Goal: Task Accomplishment & Management: Use online tool/utility

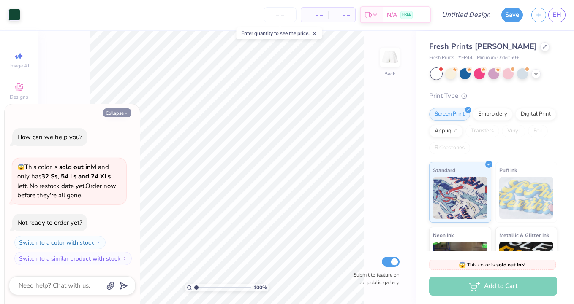
click at [122, 114] on button "Collapse" at bounding box center [117, 112] width 28 height 9
type textarea "x"
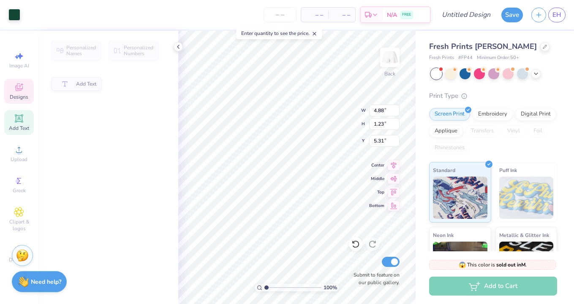
type input "4.88"
type input "1.23"
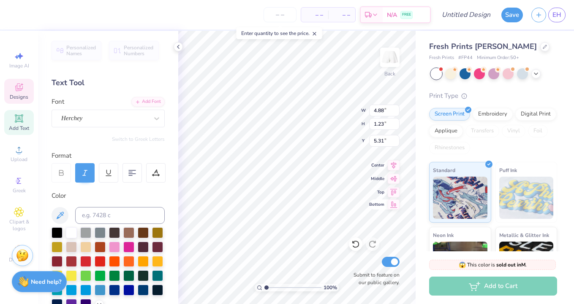
scroll to position [0, 1]
type textarea "Alpha Epsilonm Phi"
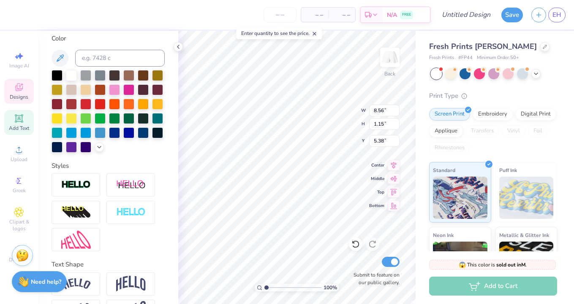
scroll to position [186, 0]
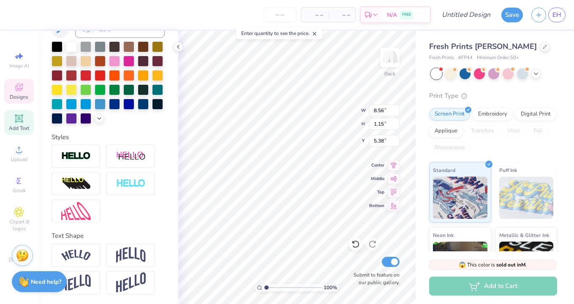
type textarea "Alpha Epsilon Phi"
type input "1.7"
type textarea "x"
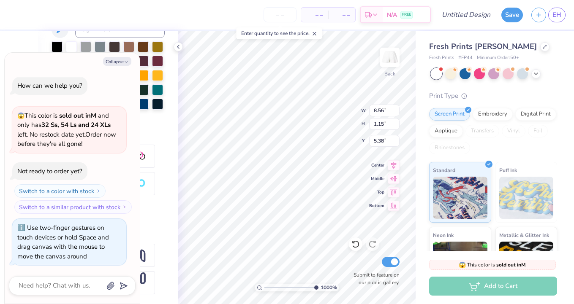
type input "1"
drag, startPoint x: 270, startPoint y: 288, endPoint x: 192, endPoint y: 290, distance: 77.7
click at [264, 290] on input "range" at bounding box center [292, 288] width 57 height 8
type textarea "x"
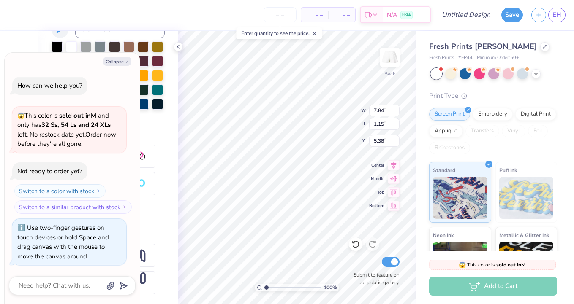
type input "4.77"
type input "0.70"
type input "5.83"
type textarea "x"
type input "5.71"
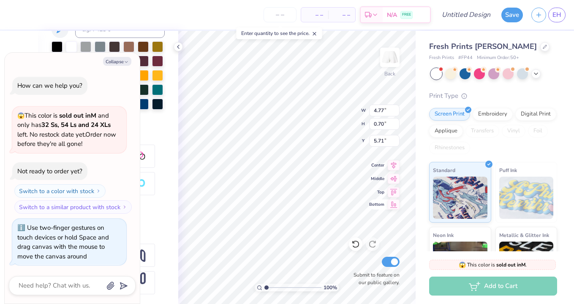
type textarea "x"
type input "5.50"
type input "0.81"
type input "5.60"
type textarea "x"
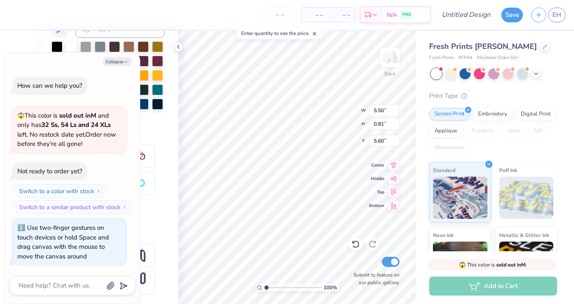
type input "5.58"
click at [380, 203] on div "100 % Back W 1.67 1.67 " H 0.20 0.20 " Y 6.57 6.57 " Center Middle Top Bottom S…" at bounding box center [296, 167] width 237 height 273
type textarea "x"
type input "6.55"
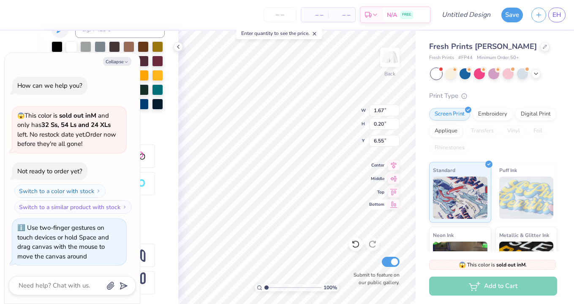
type textarea "x"
type input "3.76"
type input "0.56"
type input "6.85"
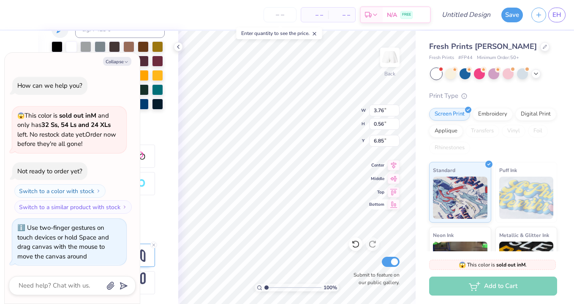
type textarea "x"
type textarea "A STATE"
type textarea "x"
type textarea "Al STATE"
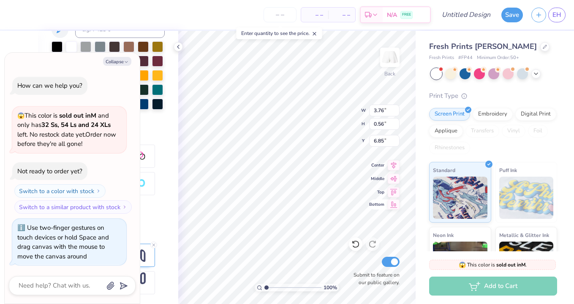
type textarea "x"
type textarea "Alp STATE"
type textarea "x"
type textarea "Alph STATE"
type textarea "x"
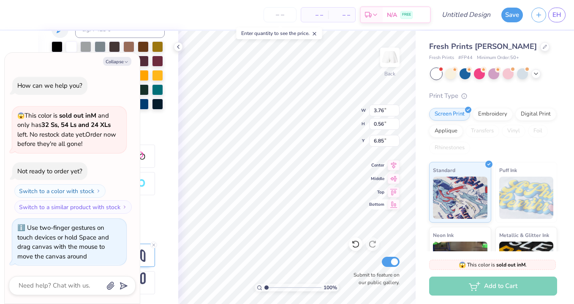
type textarea "Alpha STATE"
click at [372, 208] on div "Bottom" at bounding box center [384, 205] width 30 height 10
type textarea "x"
type input "2.98"
type input "0.51"
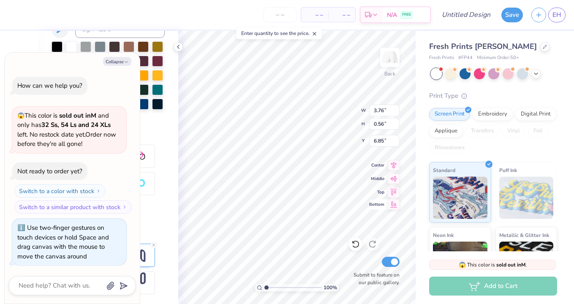
type input "9.74"
click at [366, 241] on div "100 % Back Submit to feature on our public gallery." at bounding box center [296, 167] width 237 height 273
type textarea "x"
type input "7.40"
type textarea "x"
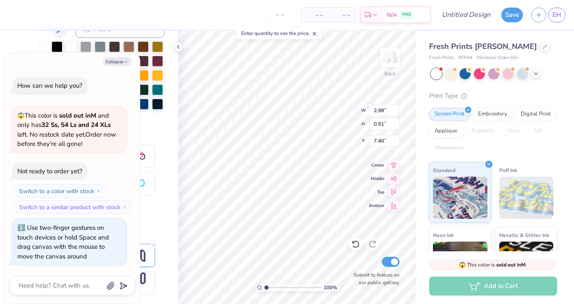
type textarea "Alpha L"
type textarea "x"
type textarea "Alpha La"
type textarea "x"
type textarea "Alpha Lab"
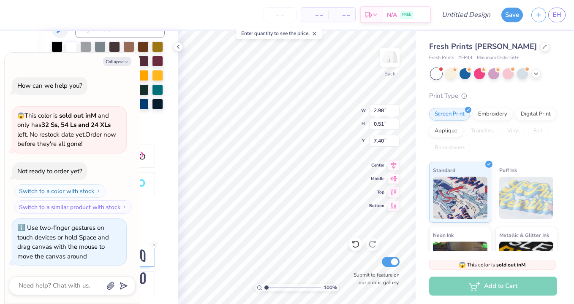
type textarea "x"
type textarea "Alpha Labd"
type textarea "x"
type textarea "Alpha Labda"
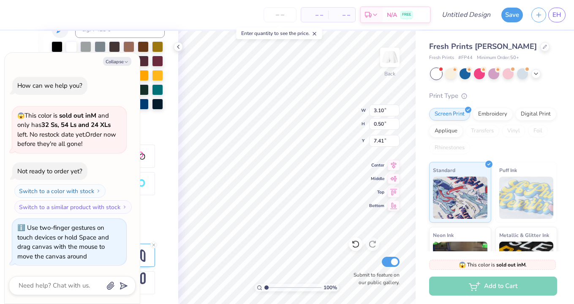
type textarea "x"
type textarea "Alpha Lambda"
type textarea "x"
type input "7.19"
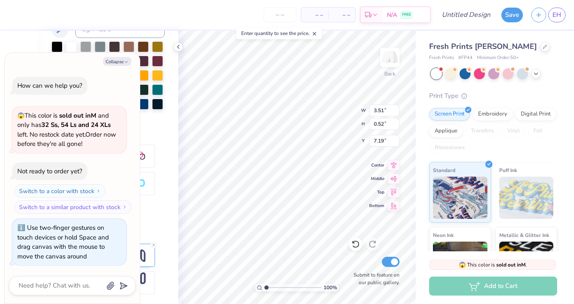
type textarea "x"
type input "1.67"
type input "0.20"
type input "6.55"
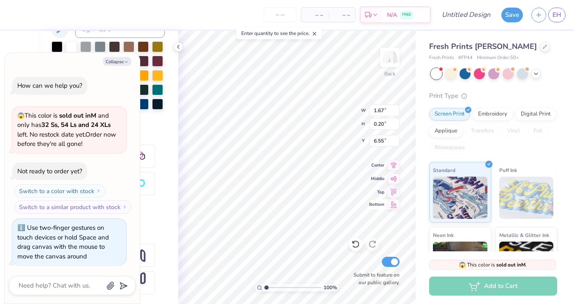
drag, startPoint x: 364, startPoint y: 255, endPoint x: 373, endPoint y: 203, distance: 52.7
click at [373, 203] on div "100 % Back W 1.67 1.67 " H 0.20 0.20 " Y 6.55 6.55 " Center Middle Top Bottom S…" at bounding box center [296, 167] width 237 height 273
type textarea "x"
type textarea "E S T . 1 8 7"
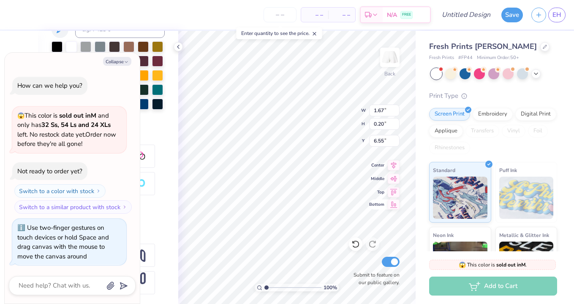
type textarea "x"
type textarea "E S T . 1 8 7"
type textarea "x"
type textarea "E S T . 1 8"
type textarea "x"
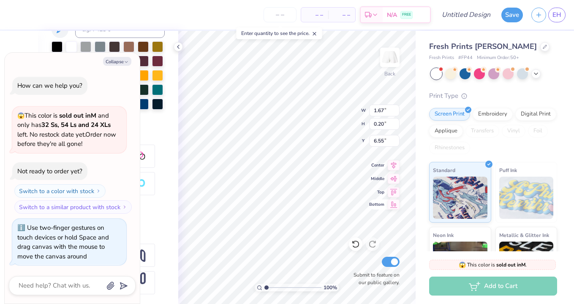
type textarea "E S T . 1 8"
type textarea "x"
type textarea "E S T . 1"
type textarea "x"
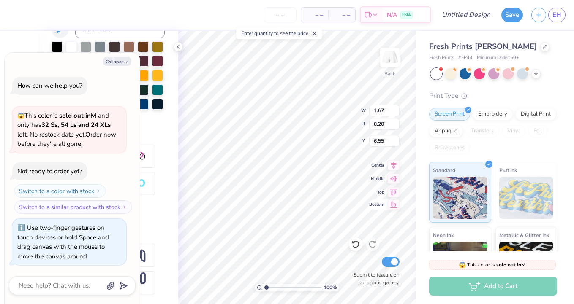
type textarea "E S T . 19"
type textarea "x"
type textarea "E S T . 194"
type textarea "x"
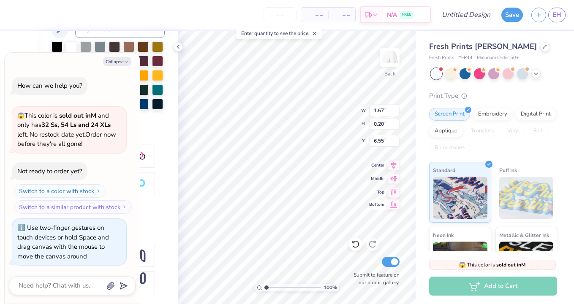
type textarea "E S T . 1940"
type textarea "x"
type textarea "E S T . 1 940"
type textarea "x"
type textarea "E S T . 1 9 40"
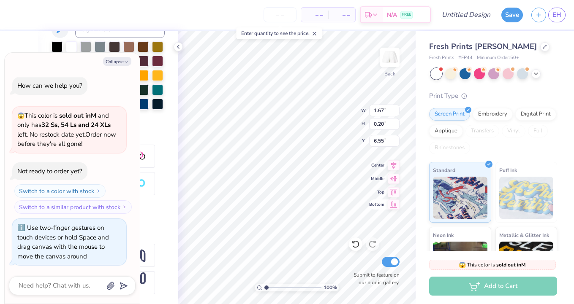
type textarea "x"
type textarea "E S T . 1 9 4 0"
type textarea "x"
type input "6.79"
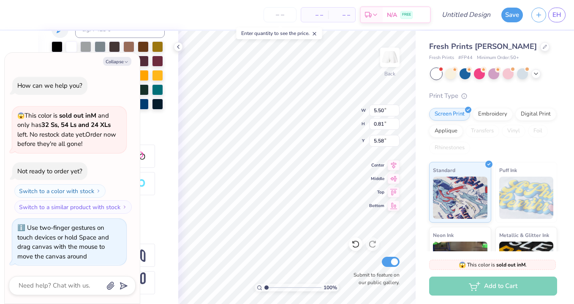
type textarea "x"
type input "5.78"
type textarea "x"
type input "7.67"
type textarea "x"
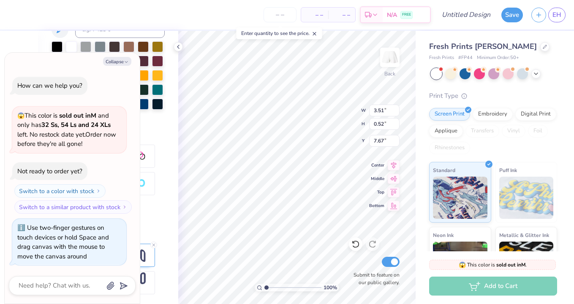
type input "1.68"
type input "0.20"
type input "6.79"
type textarea "x"
type input "8.49"
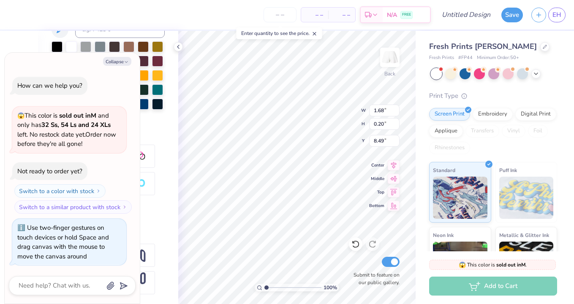
type textarea "x"
type input "3.51"
type input "0.52"
type input "7.67"
type textarea "x"
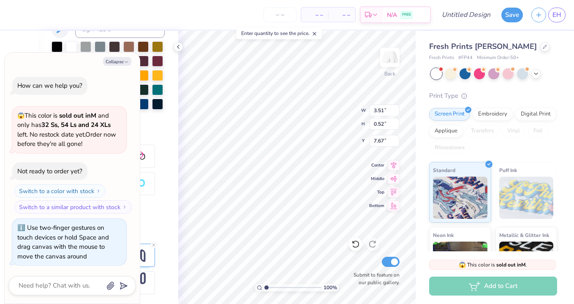
type input "6.89"
type textarea "x"
type input "7.71"
type textarea "x"
type input "7.70"
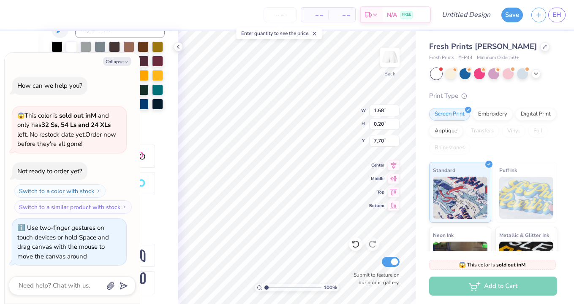
type textarea "x"
type input "3.51"
type input "0.52"
type input "6.89"
click at [112, 62] on button "Collapse" at bounding box center [117, 61] width 28 height 9
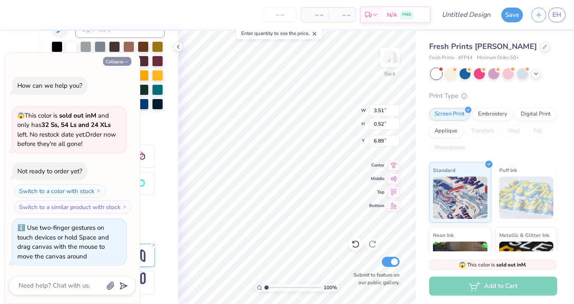
type textarea "x"
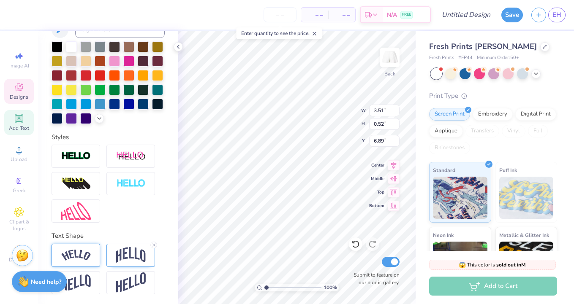
click at [78, 257] on img at bounding box center [76, 255] width 30 height 11
type input "3.73"
type input "0.38"
type input "6.95"
click at [128, 257] on img at bounding box center [131, 255] width 30 height 16
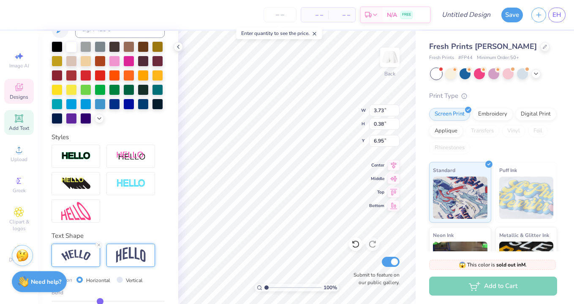
type input "3.51"
type input "0.52"
type input "6.89"
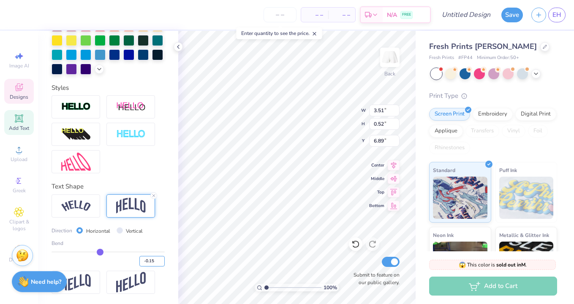
click at [155, 262] on input "-0.15" at bounding box center [151, 261] width 25 height 11
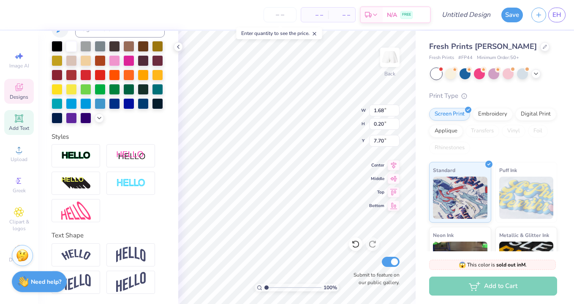
scroll to position [186, 0]
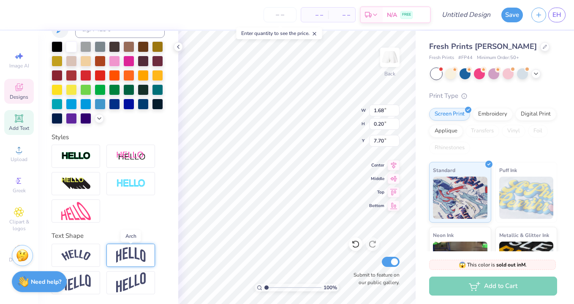
click at [125, 256] on img at bounding box center [131, 255] width 30 height 16
type input "0.54"
type input "7.53"
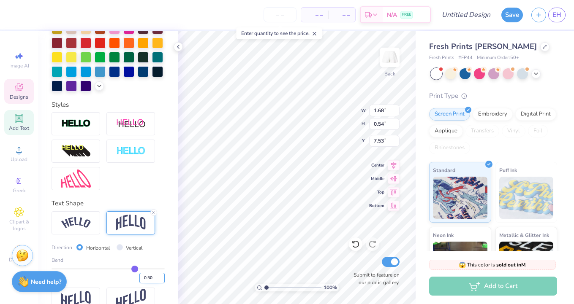
click at [149, 275] on input "0.50" at bounding box center [151, 278] width 25 height 11
paste input "-0.15"
type input "-0.15"
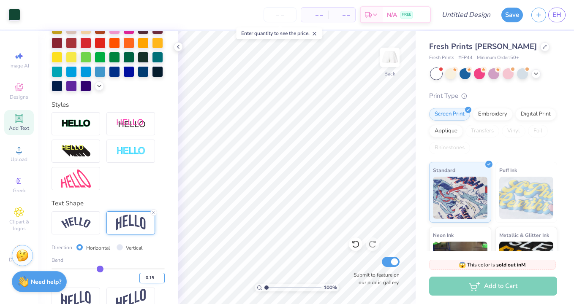
click at [150, 278] on input "-0.15" at bounding box center [151, 278] width 25 height 11
click at [78, 219] on img at bounding box center [76, 222] width 30 height 11
click at [151, 276] on input "-0.15" at bounding box center [151, 278] width 25 height 11
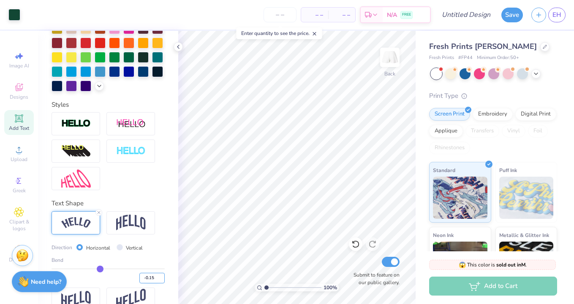
click at [151, 276] on input "-0.15" at bounding box center [151, 278] width 25 height 11
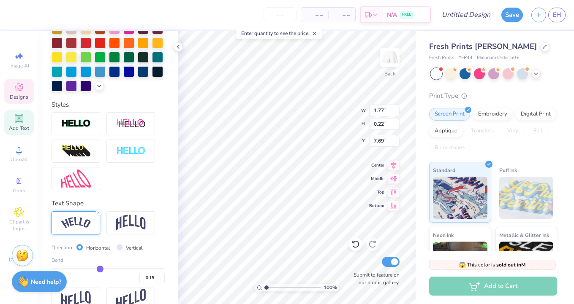
type input "3.51"
type input "0.52"
type input "6.89"
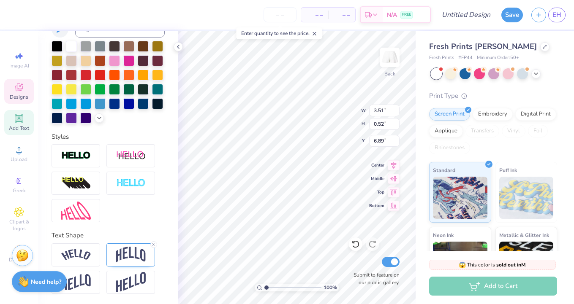
scroll to position [186, 0]
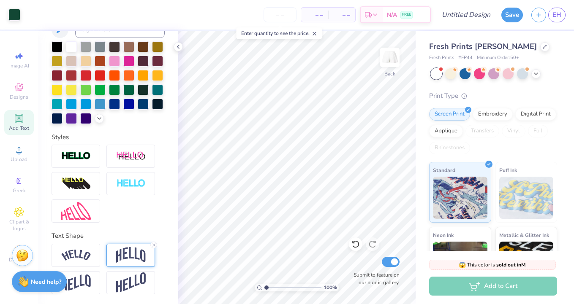
click at [131, 265] on div at bounding box center [130, 255] width 49 height 23
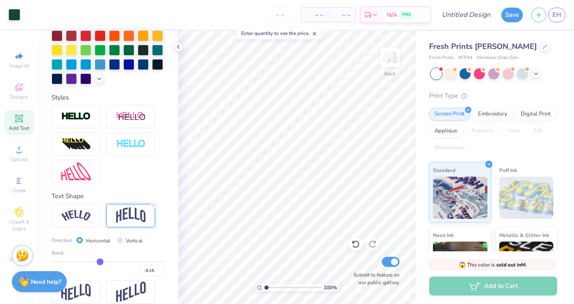
scroll to position [225, 0]
drag, startPoint x: 157, startPoint y: 268, endPoint x: 140, endPoint y: 268, distance: 17.7
click at [140, 268] on input "-0.15" at bounding box center [151, 271] width 25 height 11
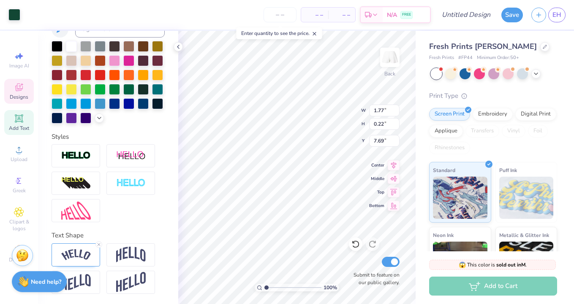
scroll to position [186, 0]
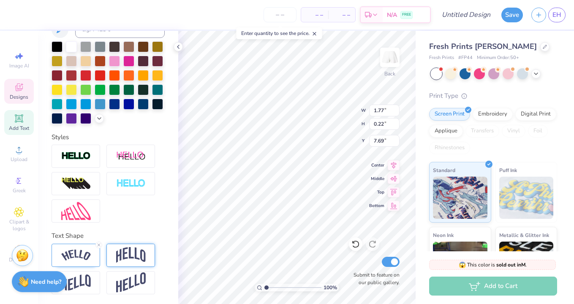
click at [137, 256] on img at bounding box center [131, 255] width 30 height 16
type input "1.68"
type input "0.30"
type input "7.65"
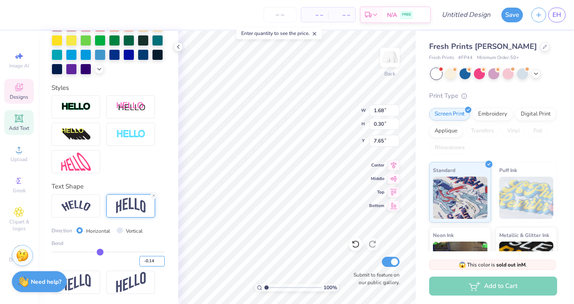
click at [158, 260] on input "-0.14" at bounding box center [151, 261] width 25 height 11
click at [143, 260] on input "-0.14" at bounding box center [151, 261] width 25 height 11
drag, startPoint x: 142, startPoint y: 260, endPoint x: 156, endPoint y: 260, distance: 13.5
click at [156, 260] on input "-0.14" at bounding box center [151, 261] width 25 height 11
paste input "5"
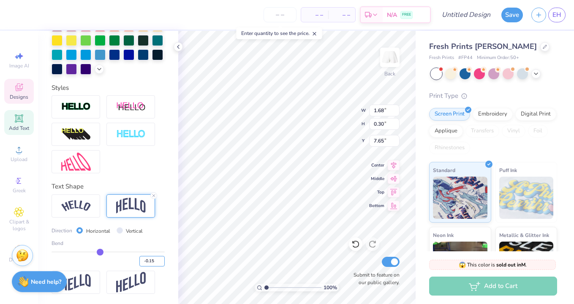
type input "-0.15"
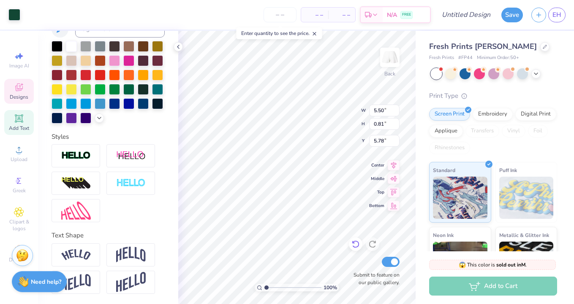
scroll to position [186, 0]
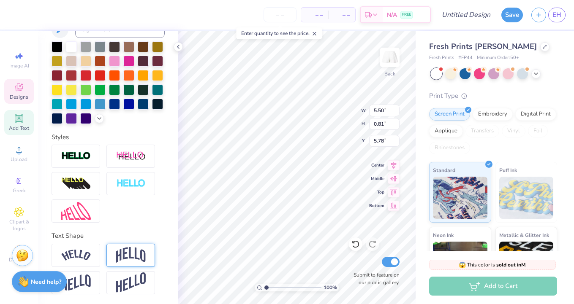
click at [135, 249] on img at bounding box center [131, 255] width 30 height 16
type input "5.49"
type input "1.73"
type input "5.32"
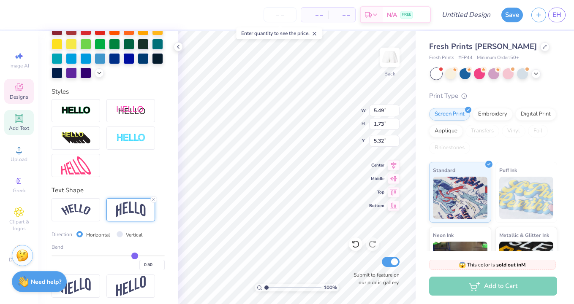
scroll to position [235, 0]
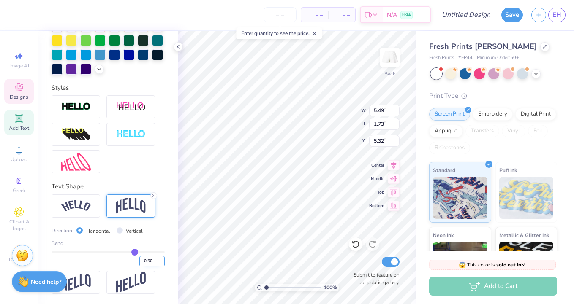
click at [151, 263] on input "0.50" at bounding box center [151, 261] width 25 height 11
paste input "-0.15"
type input "-0.15"
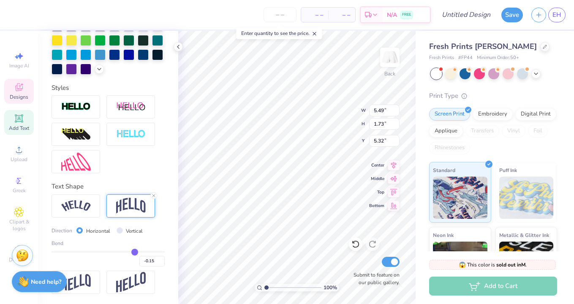
type input "-0.15"
type input "5.84"
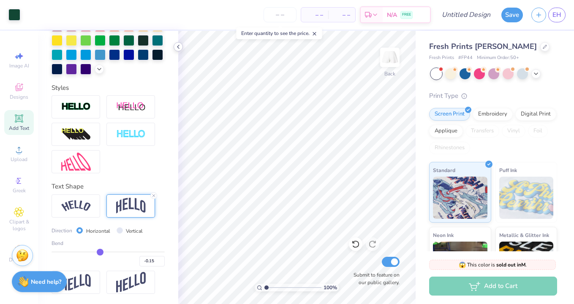
click at [176, 44] on icon at bounding box center [178, 46] width 7 height 7
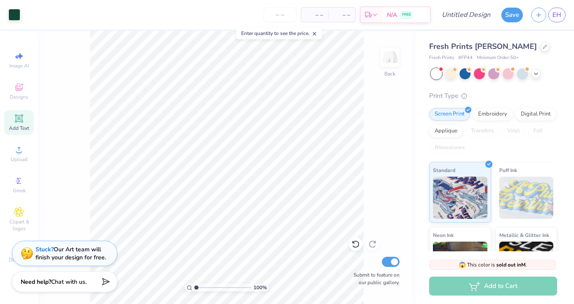
click at [317, 33] on icon at bounding box center [314, 34] width 6 height 6
click at [466, 15] on input "Design Title" at bounding box center [475, 14] width 41 height 17
click at [506, 13] on button "Save" at bounding box center [512, 13] width 22 height 15
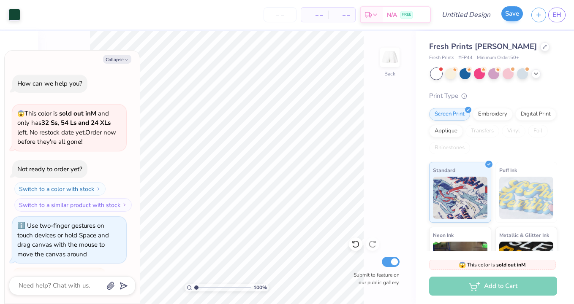
scroll to position [21, 0]
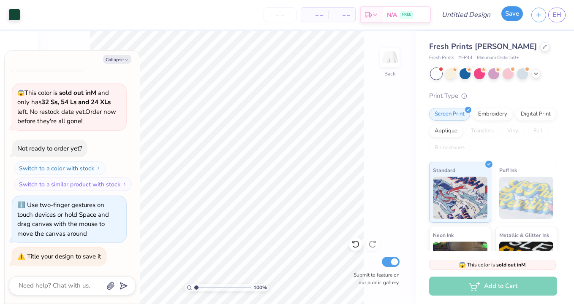
click at [508, 12] on button "Save" at bounding box center [512, 13] width 22 height 15
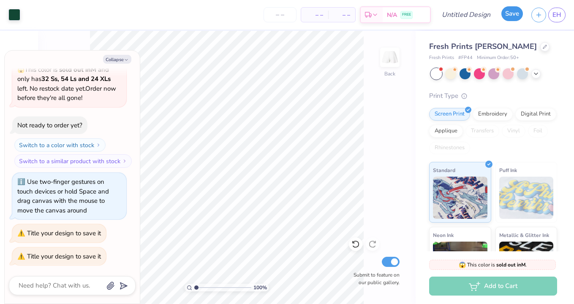
click at [508, 12] on button "Save" at bounding box center [512, 13] width 22 height 15
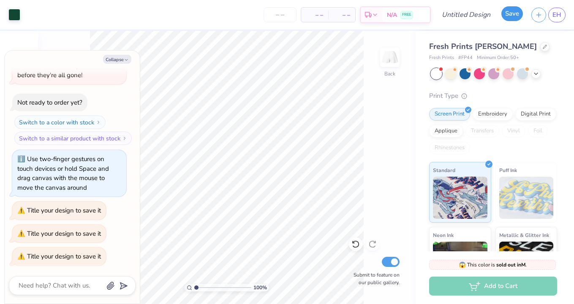
click at [508, 12] on button "Save" at bounding box center [512, 13] width 22 height 15
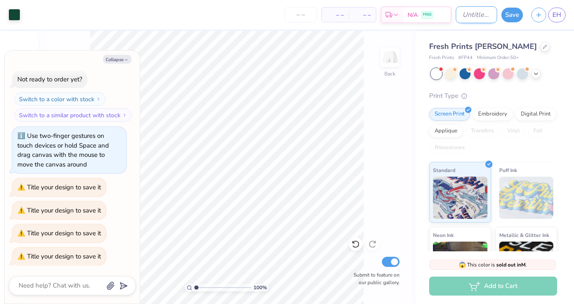
type textarea "x"
click at [473, 16] on input "Design Title" at bounding box center [475, 14] width 41 height 17
type input "s"
type textarea "x"
type input "sw"
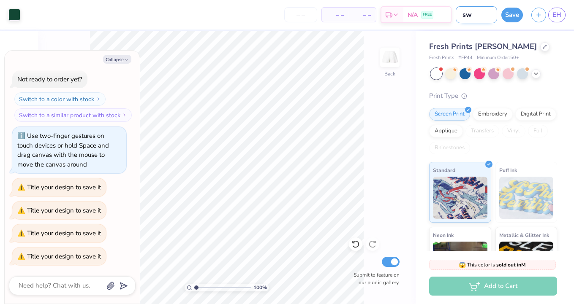
type textarea "x"
type input "swe"
type textarea "x"
type input "swea"
type textarea "x"
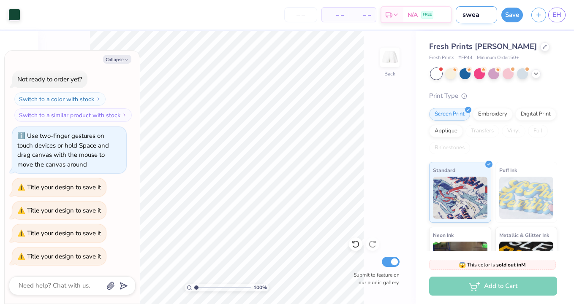
type input "swe"
type textarea "x"
type input "sw"
type textarea "x"
type input "s"
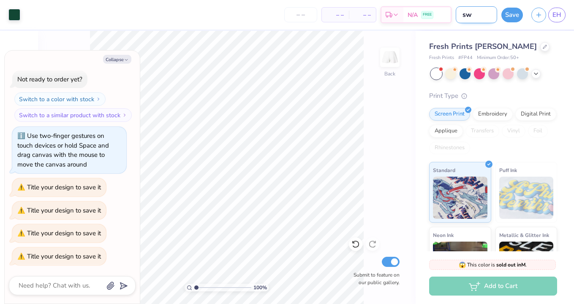
type textarea "x"
type input "S"
type textarea "x"
type input "Sw"
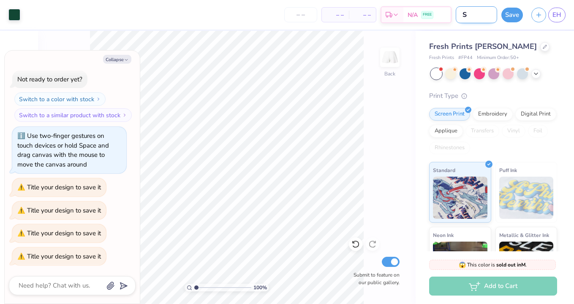
type textarea "x"
type input "Swe"
type textarea "x"
type input "Swea"
type textarea "x"
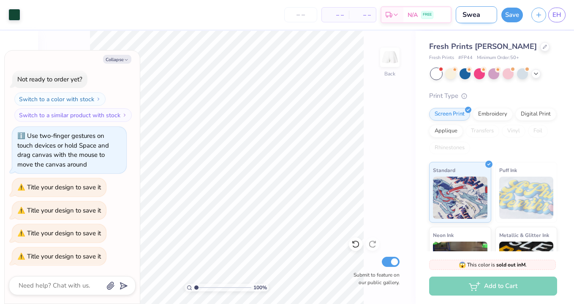
type input "Swear"
type textarea "x"
type input "Swea"
type textarea "x"
type input "Sweat"
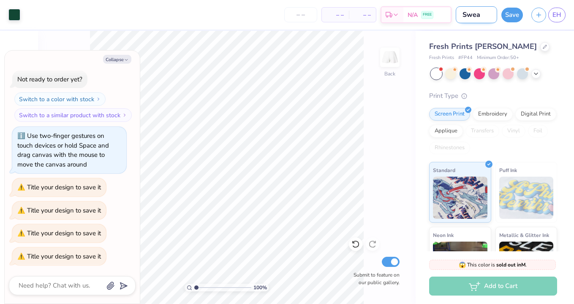
type textarea "x"
type input "Sweat"
type textarea "x"
type input "Sweat s"
type textarea "x"
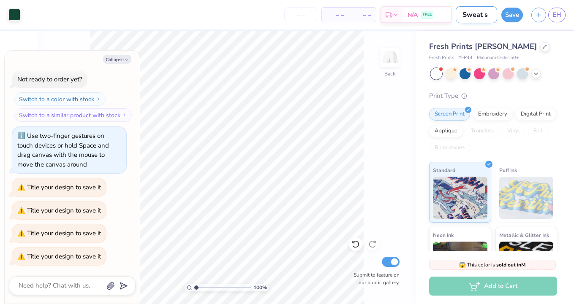
type input "Sweat sh"
type textarea "x"
type input "Sweat sho"
type textarea "x"
type input "Sweat shor"
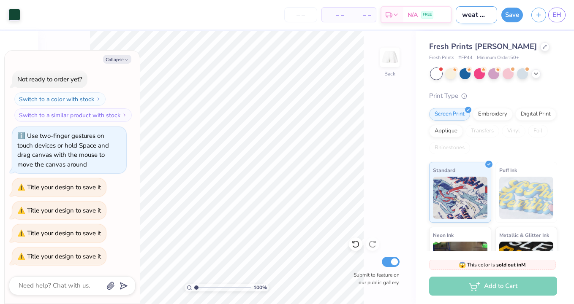
type textarea "x"
type input "Sweat short"
type textarea "x"
type input "Sweat shorts"
type textarea "x"
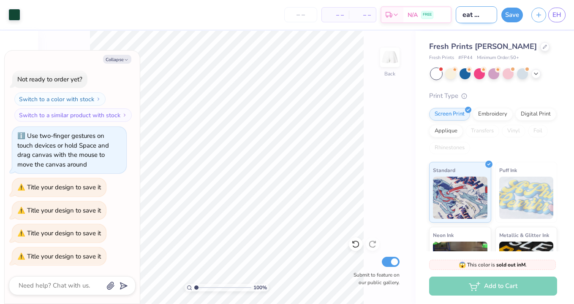
scroll to position [0, 14]
type input "Sweat shorts"
click at [509, 11] on button "Save" at bounding box center [512, 13] width 22 height 15
click at [509, 11] on div "Save" at bounding box center [512, 15] width 22 height 15
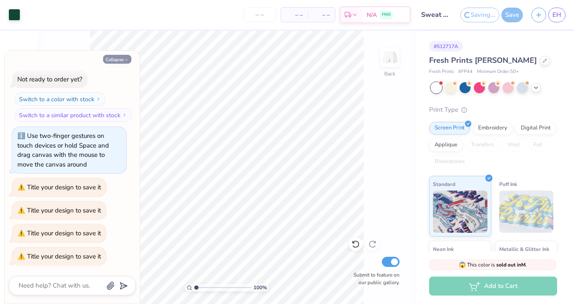
click at [108, 62] on button "Collapse" at bounding box center [117, 59] width 28 height 9
type textarea "x"
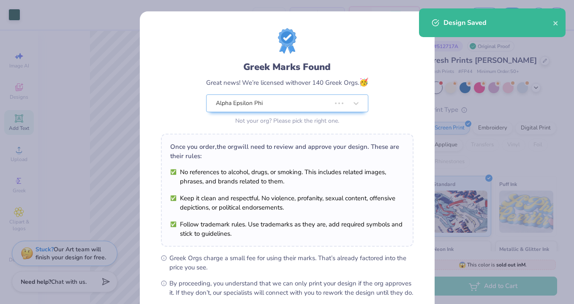
click at [552, 26] on div "Design Saved" at bounding box center [497, 23] width 109 height 10
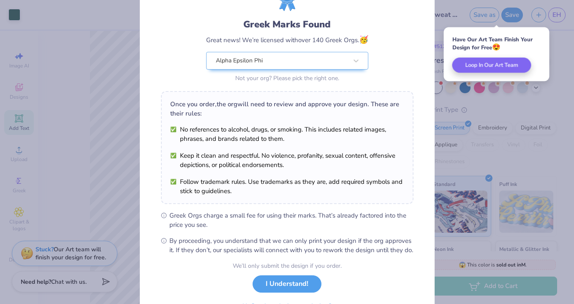
scroll to position [46, 0]
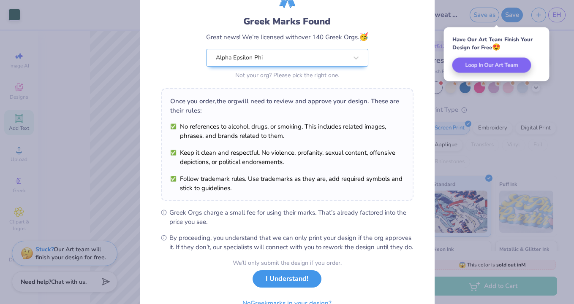
click at [305, 288] on button "I Understand!" at bounding box center [286, 279] width 69 height 17
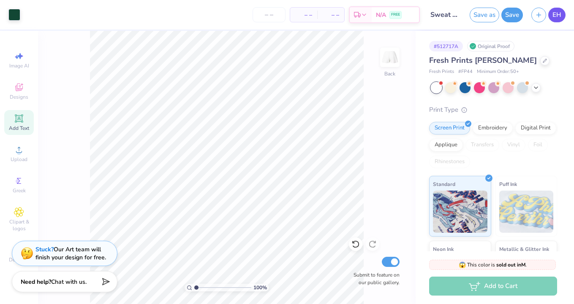
click at [556, 11] on span "EH" at bounding box center [556, 15] width 9 height 10
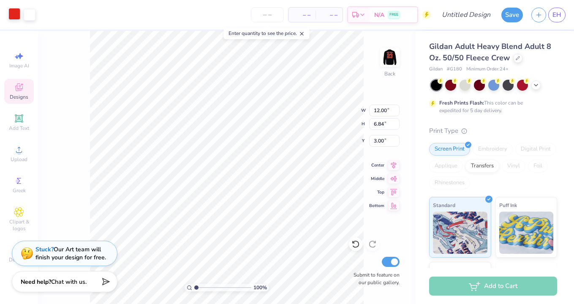
click at [14, 14] on div at bounding box center [14, 14] width 12 height 12
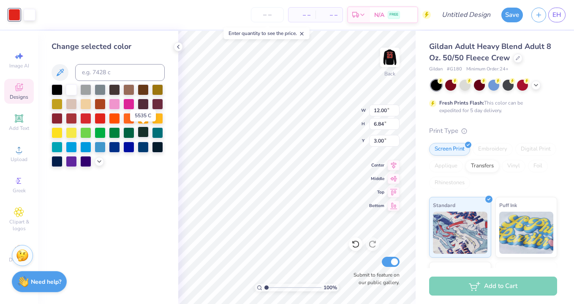
click at [142, 131] on div at bounding box center [143, 132] width 11 height 11
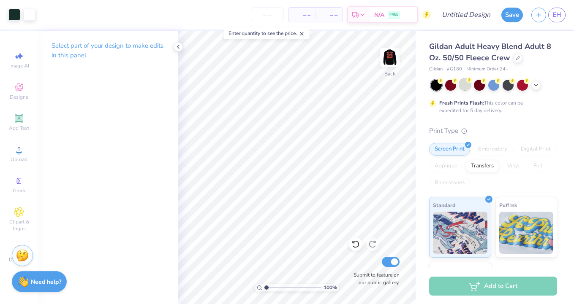
click at [465, 89] on div at bounding box center [464, 84] width 11 height 11
click at [441, 86] on div at bounding box center [435, 85] width 11 height 11
click at [385, 61] on img at bounding box center [390, 58] width 34 height 34
click at [385, 61] on img at bounding box center [389, 57] width 17 height 17
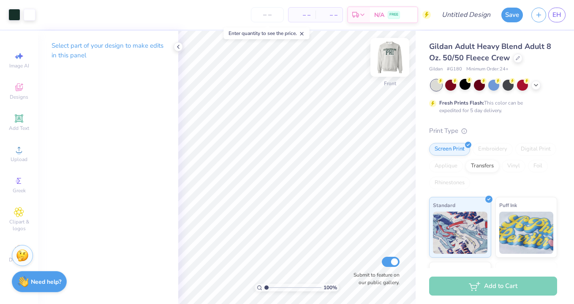
click at [394, 55] on img at bounding box center [390, 58] width 34 height 34
click at [536, 85] on icon at bounding box center [535, 84] width 7 height 7
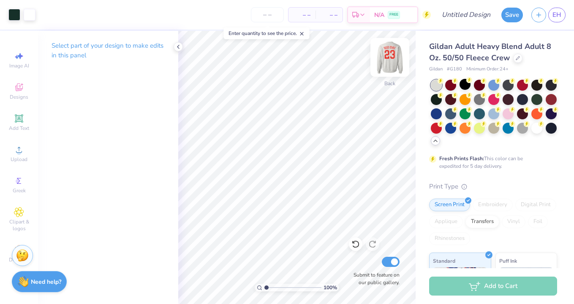
click at [389, 56] on img at bounding box center [390, 58] width 34 height 34
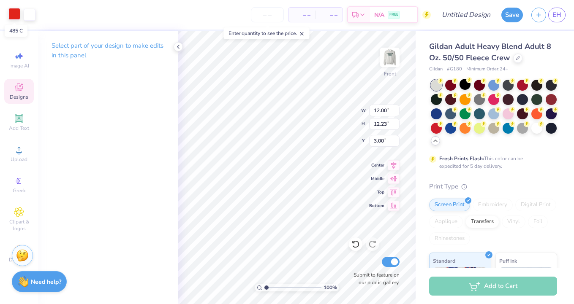
click at [13, 16] on div at bounding box center [14, 14] width 12 height 12
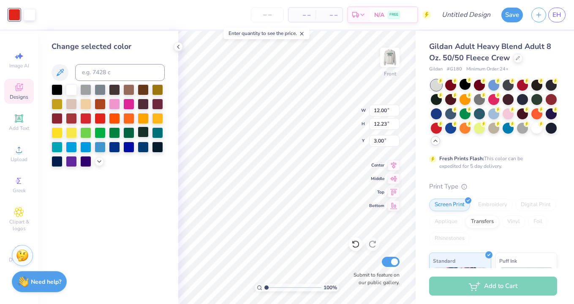
click at [144, 133] on div at bounding box center [143, 132] width 11 height 11
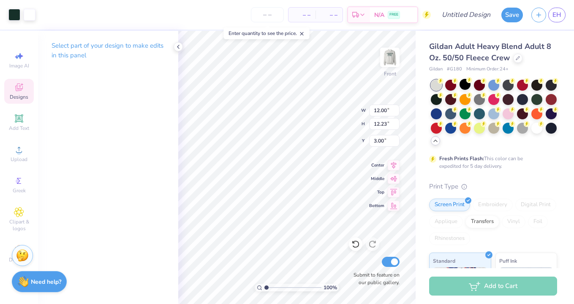
type input "3.21"
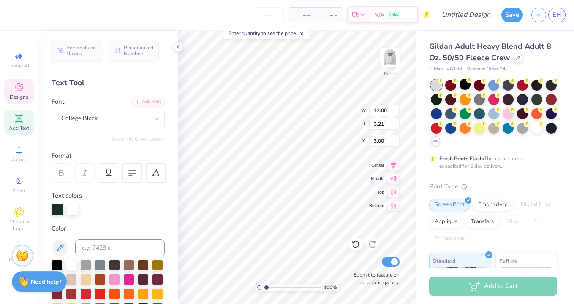
type textarea "Parents weekend"
type textarea "25"
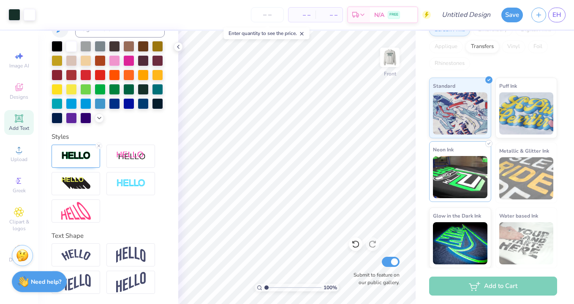
scroll to position [0, 0]
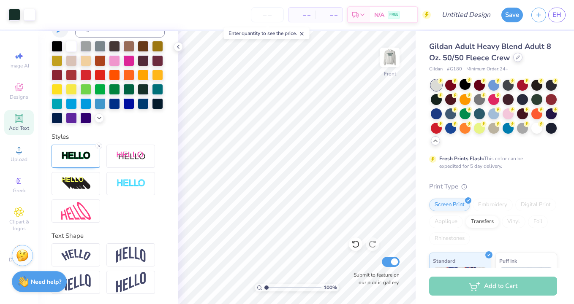
click at [515, 57] on icon at bounding box center [517, 57] width 4 height 4
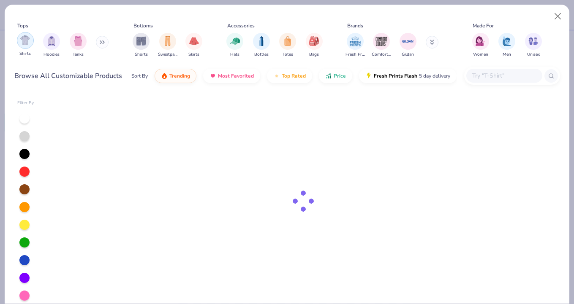
click at [22, 43] on img "filter for Shirts" at bounding box center [25, 40] width 10 height 10
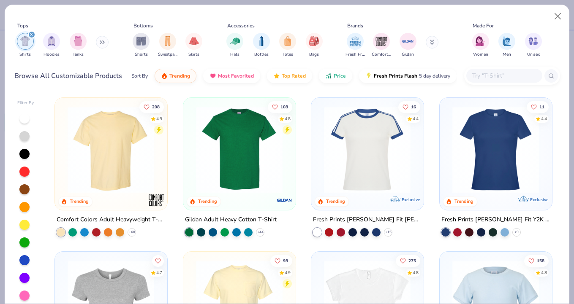
click at [361, 160] on img at bounding box center [366, 149] width 95 height 87
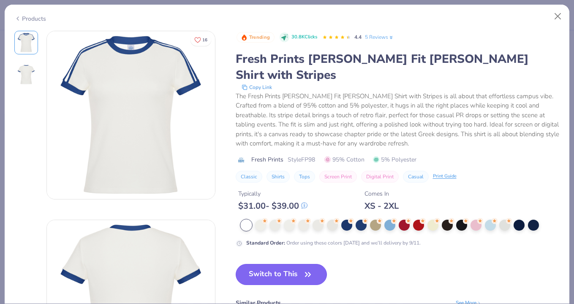
click at [291, 264] on button "Switch to This" at bounding box center [281, 274] width 92 height 21
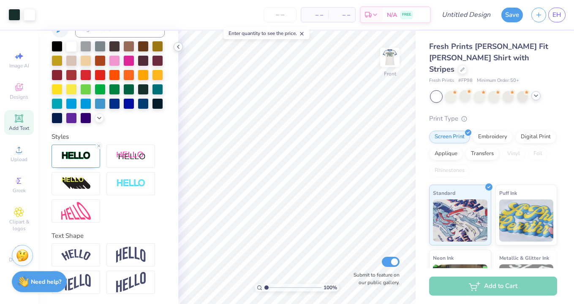
click at [177, 51] on div at bounding box center [177, 46] width 9 height 9
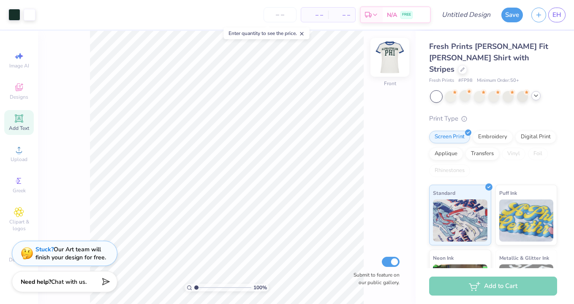
click at [392, 62] on img at bounding box center [390, 58] width 34 height 34
click at [536, 92] on icon at bounding box center [535, 95] width 7 height 7
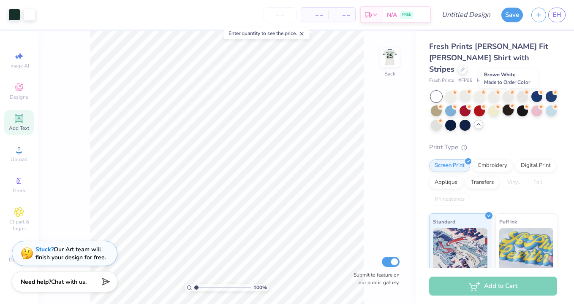
click at [511, 105] on div at bounding box center [507, 110] width 11 height 11
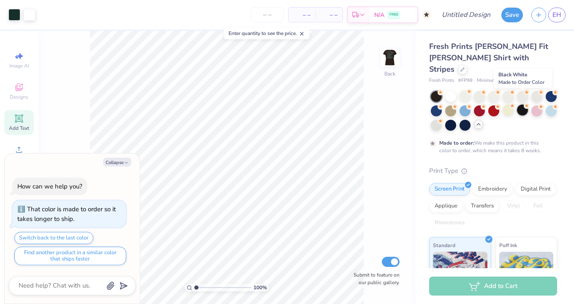
click at [520, 105] on div at bounding box center [522, 110] width 11 height 11
click at [464, 90] on div at bounding box center [464, 95] width 11 height 11
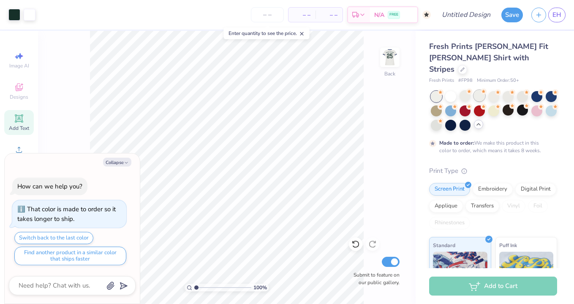
click at [474, 90] on div at bounding box center [479, 95] width 11 height 11
click at [493, 90] on div at bounding box center [493, 95] width 11 height 11
click at [125, 161] on icon "button" at bounding box center [126, 162] width 5 height 5
type textarea "x"
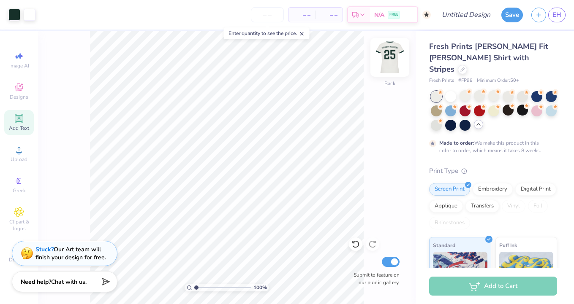
click at [386, 67] on img at bounding box center [390, 58] width 34 height 34
click at [387, 64] on img at bounding box center [390, 58] width 34 height 34
click at [383, 60] on img at bounding box center [390, 58] width 34 height 34
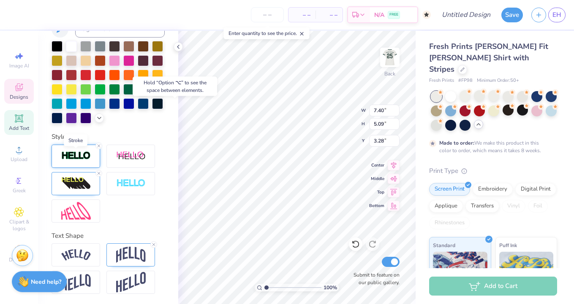
click at [82, 160] on img at bounding box center [76, 156] width 30 height 10
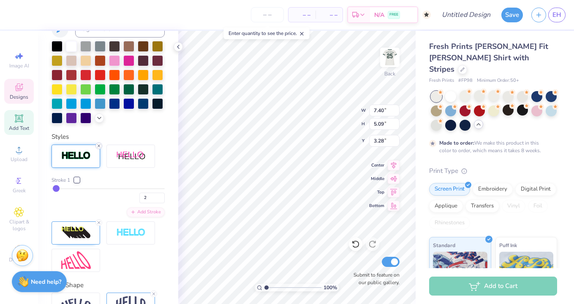
click at [98, 146] on line at bounding box center [98, 146] width 3 height 3
type input "7.26"
type input "5.03"
type input "3.35"
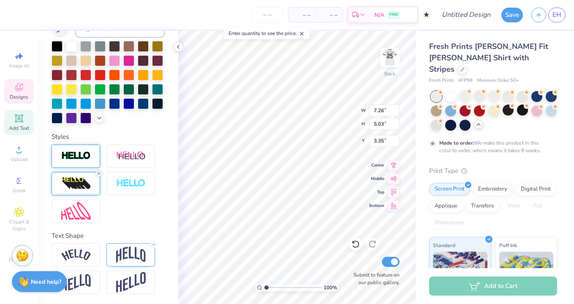
click at [97, 173] on icon at bounding box center [98, 173] width 5 height 5
type input "4.53"
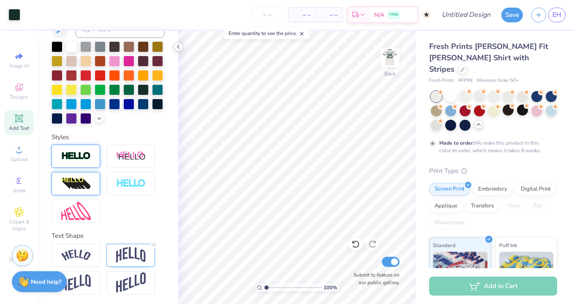
click at [177, 46] on polyline at bounding box center [178, 46] width 2 height 3
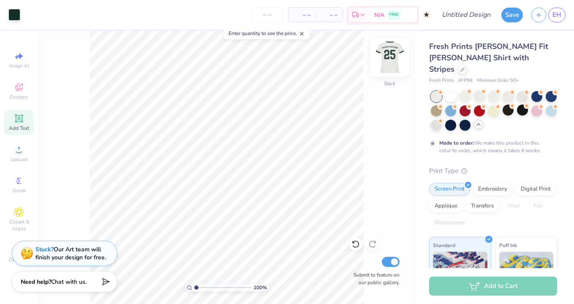
click at [391, 60] on img at bounding box center [390, 58] width 34 height 34
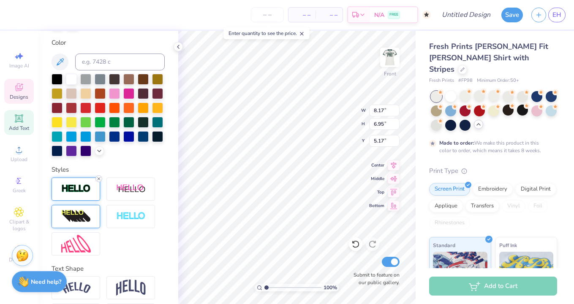
click at [97, 176] on icon at bounding box center [98, 178] width 5 height 5
type input "8.05"
type input "6.83"
type input "5.23"
click at [97, 181] on div at bounding box center [75, 189] width 49 height 23
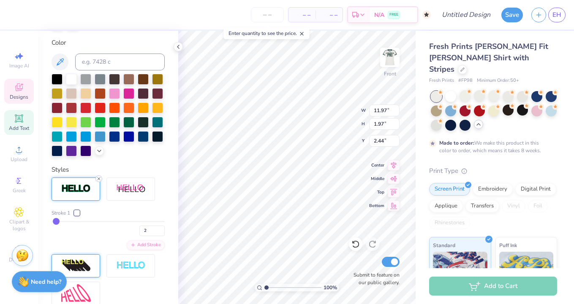
click at [98, 180] on icon at bounding box center [98, 178] width 5 height 5
type input "11.92"
type input "1.94"
type input "2.46"
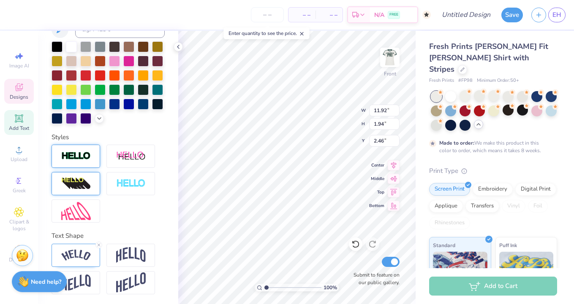
scroll to position [154, 0]
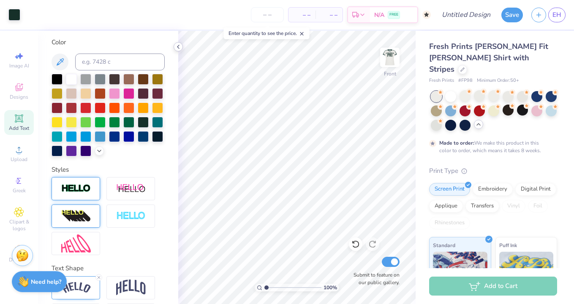
click at [175, 46] on icon at bounding box center [178, 46] width 7 height 7
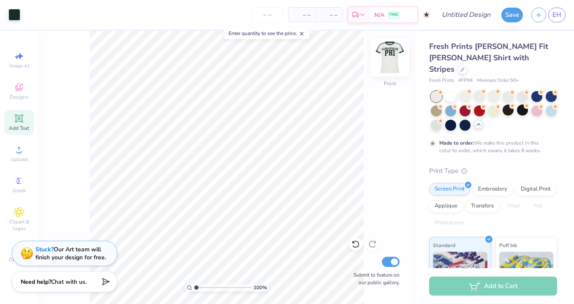
click at [398, 57] on img at bounding box center [390, 58] width 34 height 34
click at [390, 59] on img at bounding box center [390, 58] width 34 height 34
click at [388, 61] on img at bounding box center [389, 57] width 17 height 17
click at [388, 61] on img at bounding box center [390, 58] width 34 height 34
click at [387, 65] on img at bounding box center [390, 58] width 34 height 34
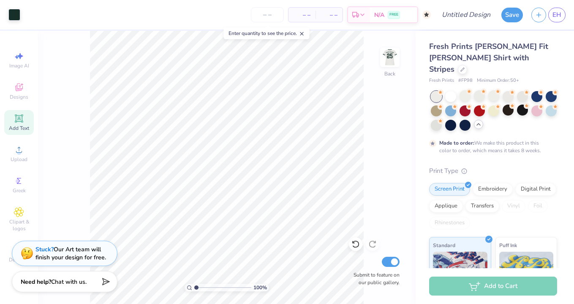
click at [14, 127] on span "Add Text" at bounding box center [19, 128] width 20 height 7
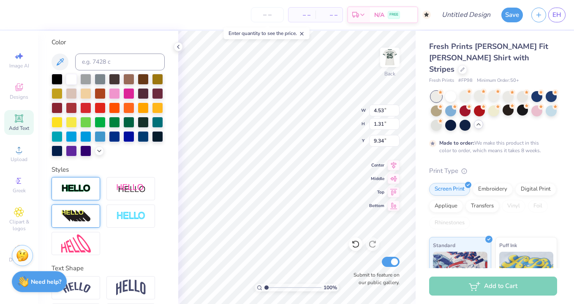
scroll to position [0, 0]
type textarea "AZ"
type input "7.26"
type input "4.53"
type input "3.35"
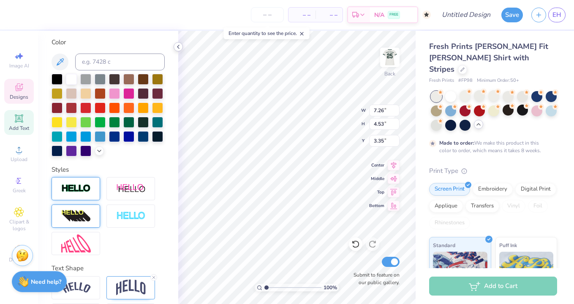
click at [174, 45] on div at bounding box center [177, 46] width 9 height 9
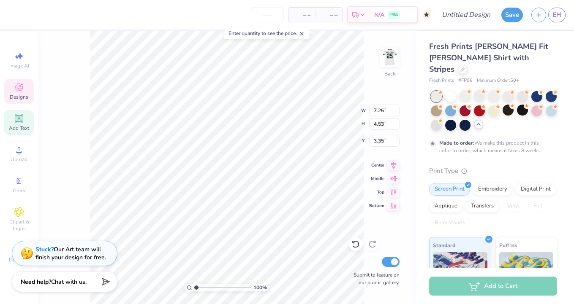
type input "11.75"
type input "2.07"
type input "1.64"
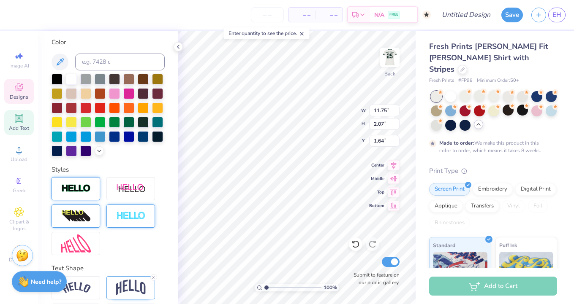
scroll to position [186, 0]
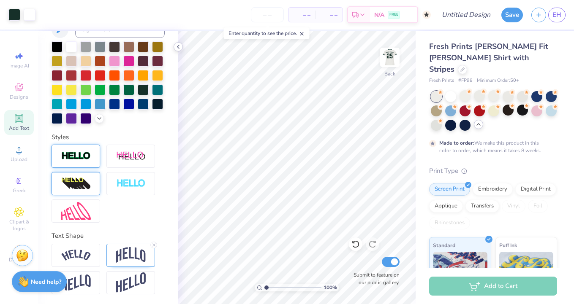
click at [180, 45] on icon at bounding box center [178, 46] width 7 height 7
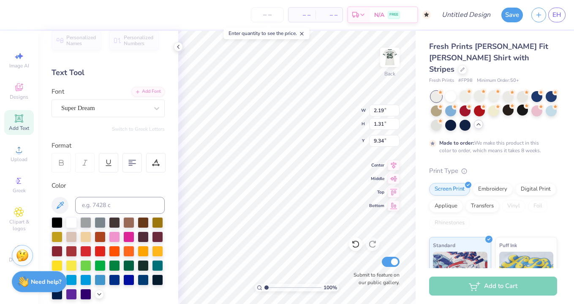
scroll to position [0, 0]
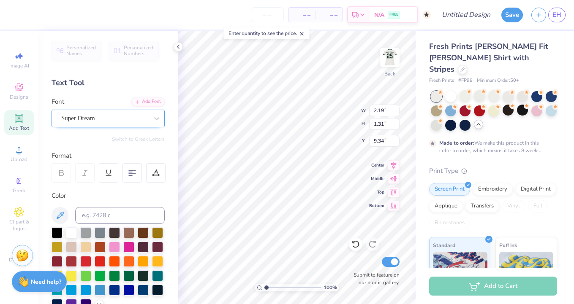
click at [99, 114] on div "Super Dream" at bounding box center [104, 118] width 89 height 13
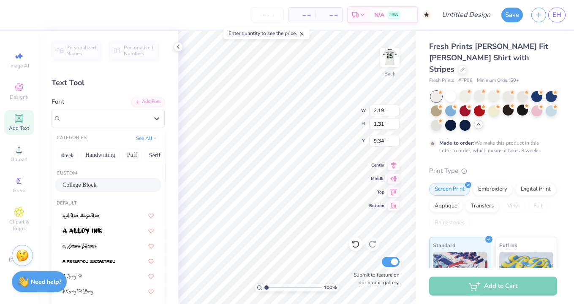
click at [108, 190] on div "College Block" at bounding box center [108, 185] width 106 height 14
type input "1.91"
type input "1.46"
type input "9.27"
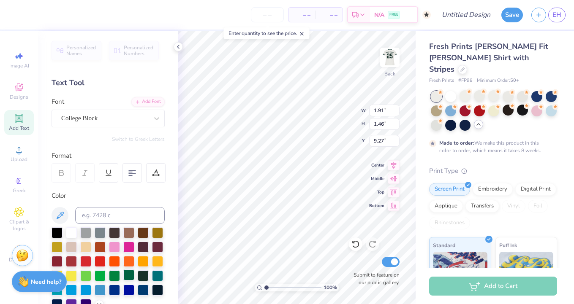
click at [131, 278] on div at bounding box center [128, 275] width 11 height 11
click at [143, 276] on div at bounding box center [143, 275] width 11 height 11
type input "7.26"
type input "4.53"
type input "3.35"
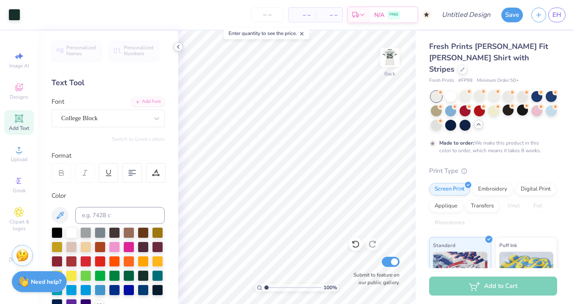
click at [176, 49] on icon at bounding box center [178, 46] width 7 height 7
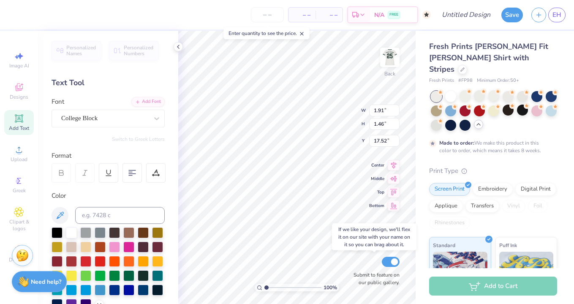
click at [357, 282] on div "100 % Back W 1.91 1.91 " H 1.46 1.46 " Y 17.52 17.52 " Center Middle Top Bottom…" at bounding box center [296, 167] width 237 height 273
type input "18.04"
click at [351, 277] on div "100 % Back W 1.91 1.91 " H 1.46 1.46 " Y 18.04 18.04 " Center Middle Top Bottom…" at bounding box center [296, 167] width 237 height 273
type input "0.99"
type input "0.76"
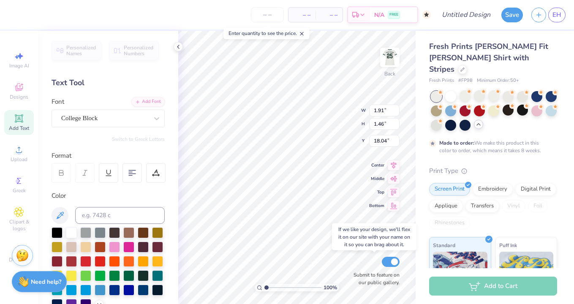
type input "18.74"
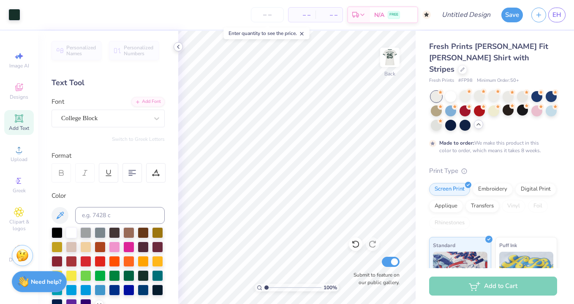
click at [178, 46] on polyline at bounding box center [178, 46] width 2 height 3
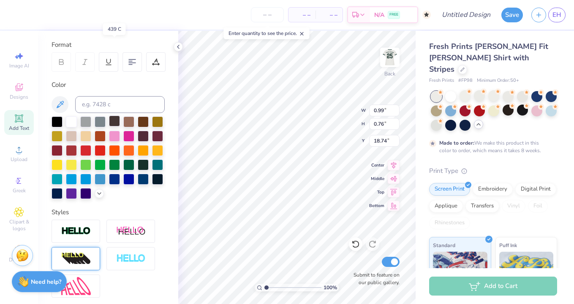
scroll to position [186, 0]
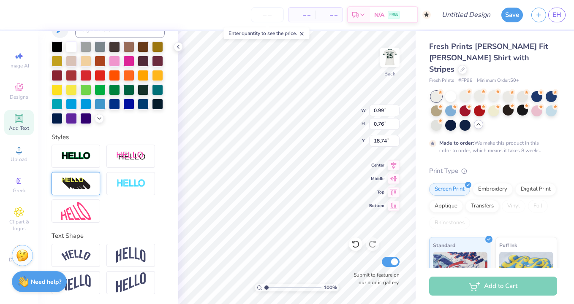
type input "7.26"
type input "4.53"
type input "3.35"
click at [127, 257] on img at bounding box center [131, 255] width 30 height 16
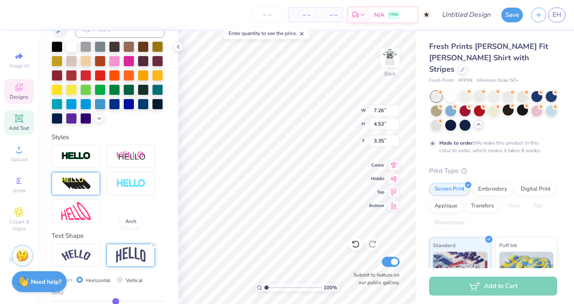
scroll to position [235, 0]
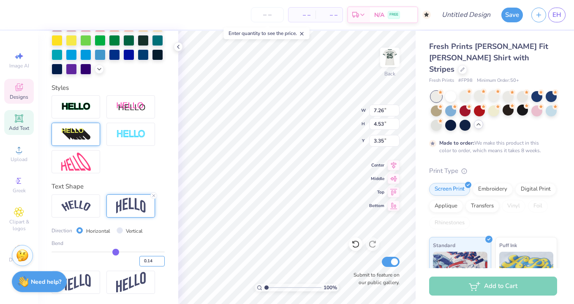
drag, startPoint x: 155, startPoint y: 261, endPoint x: 132, endPoint y: 261, distance: 23.2
click at [132, 261] on div "0.14" at bounding box center [107, 259] width 113 height 15
click at [357, 279] on label "Submit to feature on our public gallery." at bounding box center [374, 278] width 51 height 15
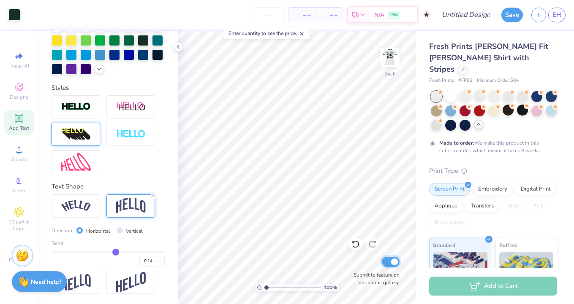
click at [382, 267] on input "Submit to feature on our public gallery." at bounding box center [391, 262] width 18 height 10
click at [355, 282] on label "Submit to feature on our public gallery." at bounding box center [374, 278] width 51 height 15
click at [382, 267] on input "Submit to feature on our public gallery." at bounding box center [391, 262] width 18 height 10
click at [355, 282] on label "Submit to feature on our public gallery." at bounding box center [374, 278] width 51 height 15
click at [382, 267] on input "Submit to feature on our public gallery." at bounding box center [391, 262] width 18 height 10
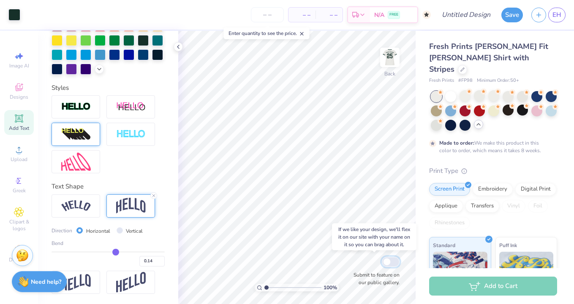
checkbox input "false"
click at [174, 46] on div at bounding box center [177, 46] width 9 height 9
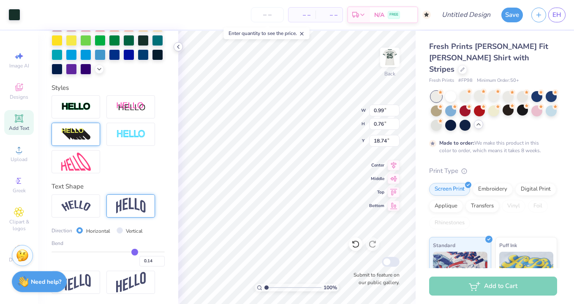
scroll to position [186, 0]
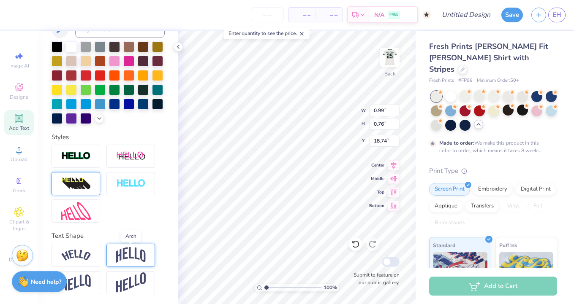
click at [141, 260] on img at bounding box center [131, 255] width 30 height 16
type input "0.96"
type input "18.52"
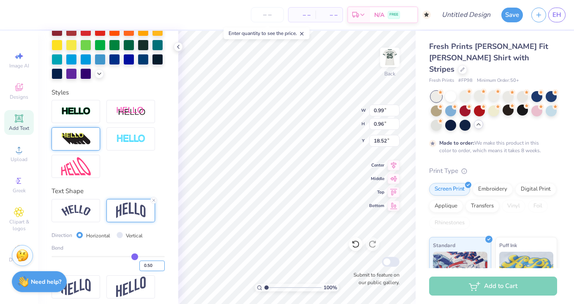
click at [146, 264] on input "0.50" at bounding box center [151, 266] width 25 height 11
paste input "14"
type input "0.14"
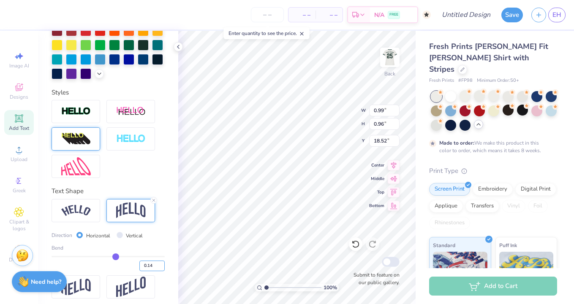
type input "0.81"
type input "18.59"
click at [181, 46] on icon at bounding box center [178, 46] width 7 height 7
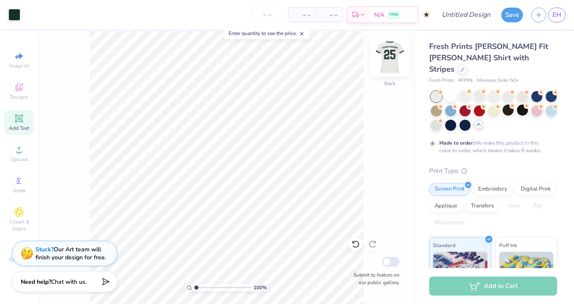
click at [396, 55] on img at bounding box center [390, 58] width 34 height 34
click at [387, 60] on img at bounding box center [390, 58] width 34 height 34
click at [461, 13] on input "Design Title" at bounding box center [475, 14] width 41 height 17
type input "parents weekend"
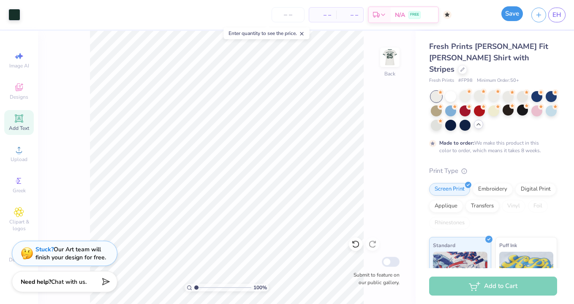
click at [506, 17] on button "Save" at bounding box center [512, 13] width 22 height 15
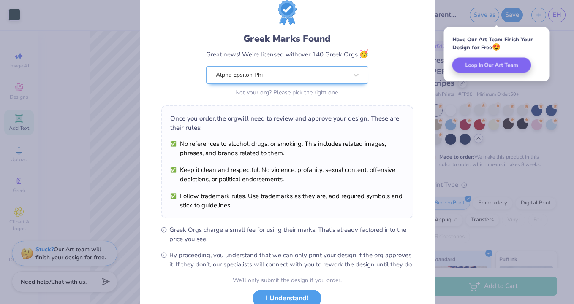
scroll to position [91, 0]
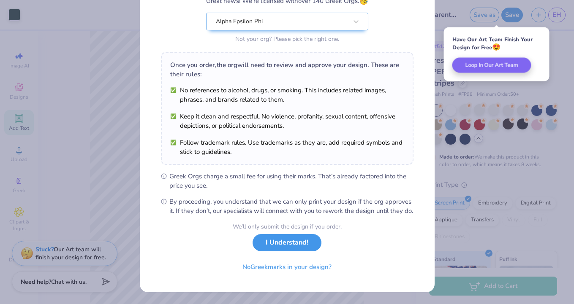
click at [302, 250] on button "I Understand!" at bounding box center [286, 242] width 69 height 17
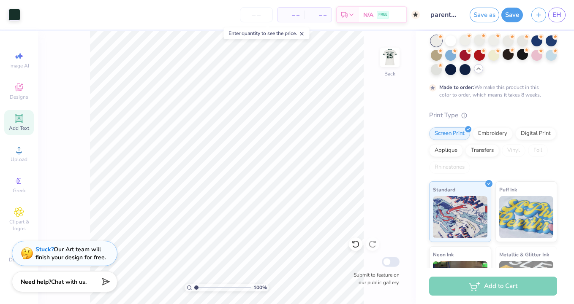
scroll to position [0, 0]
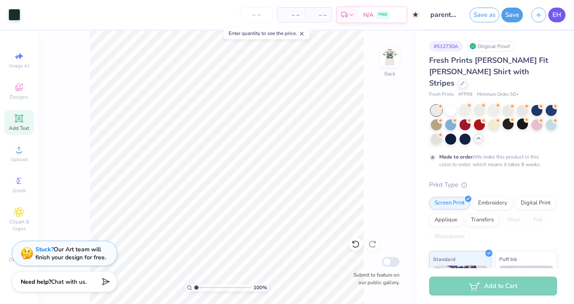
click at [559, 14] on span "EH" at bounding box center [556, 15] width 9 height 10
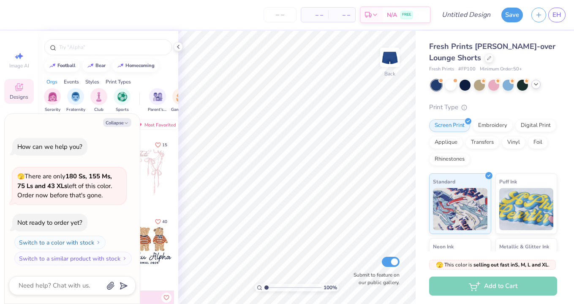
click at [534, 87] on icon at bounding box center [535, 84] width 7 height 7
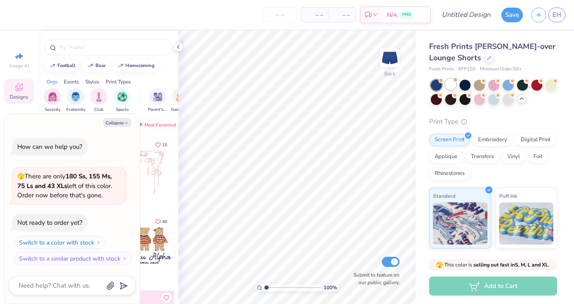
click at [454, 82] on div at bounding box center [450, 84] width 11 height 11
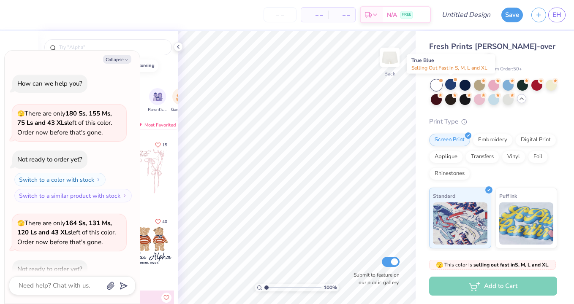
scroll to position [46, 0]
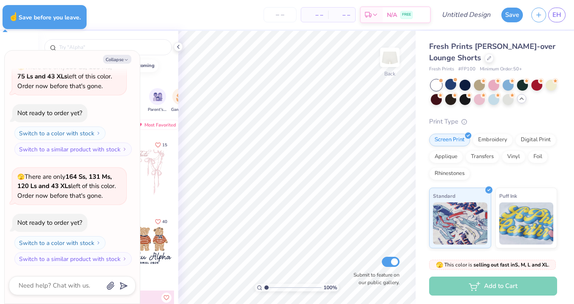
type textarea "x"
